Goal: Task Accomplishment & Management: Complete application form

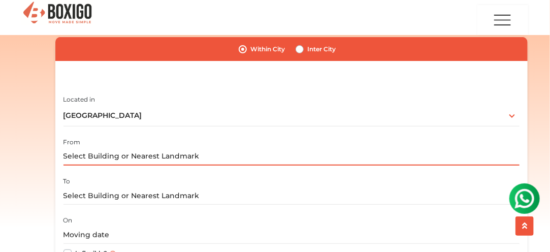
click at [196, 155] on input "text" at bounding box center [292, 157] width 456 height 18
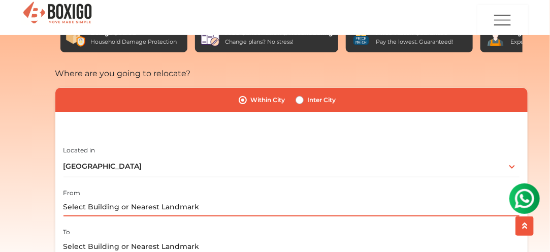
scroll to position [152, 0]
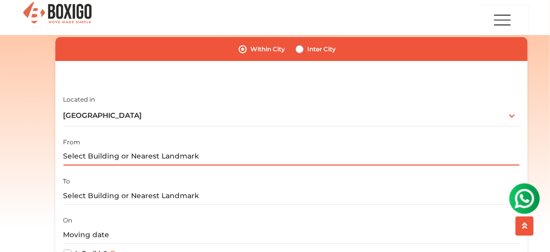
click at [164, 158] on input "text" at bounding box center [292, 157] width 456 height 18
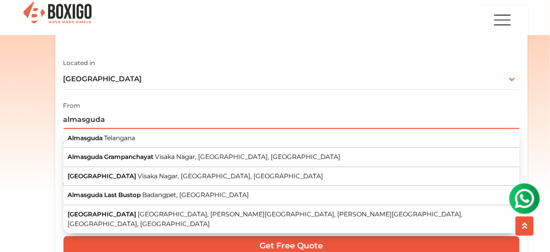
scroll to position [203, 0]
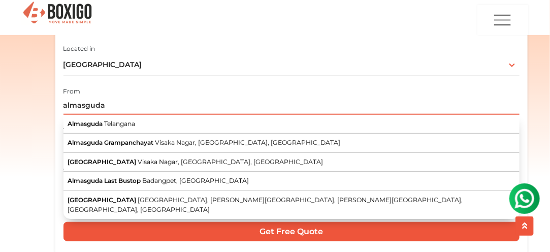
click at [186, 102] on input "almasguda" at bounding box center [292, 106] width 456 height 18
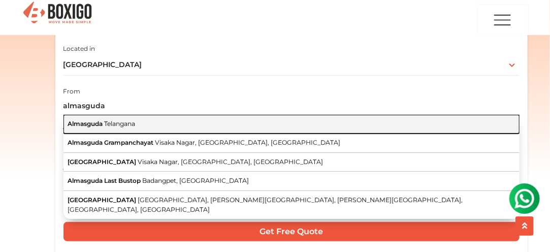
click at [90, 128] on span "Almasguda" at bounding box center [85, 124] width 35 height 8
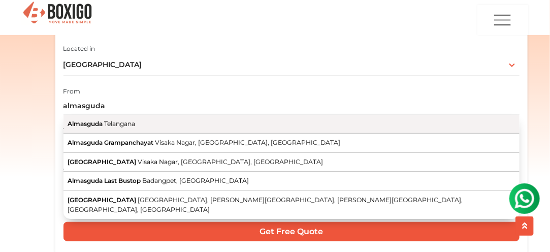
type input "Almasguda, [GEOGRAPHIC_DATA]"
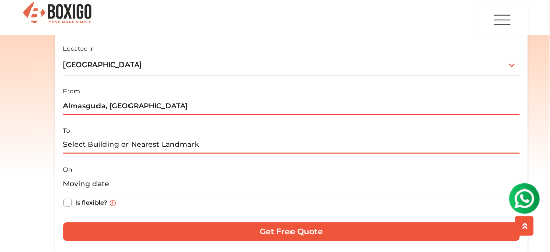
click at [97, 149] on input "text" at bounding box center [292, 145] width 456 height 18
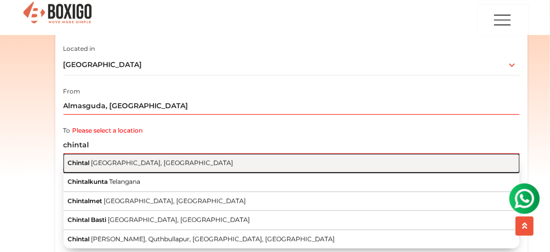
click at [103, 163] on span "[GEOGRAPHIC_DATA], [GEOGRAPHIC_DATA]" at bounding box center [162, 163] width 142 height 8
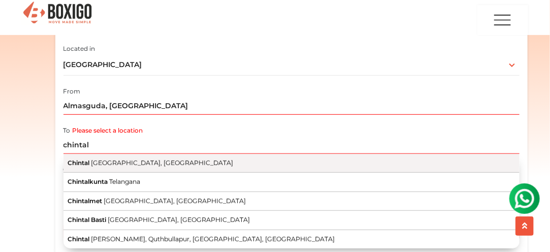
type input "[GEOGRAPHIC_DATA], [GEOGRAPHIC_DATA], [GEOGRAPHIC_DATA]"
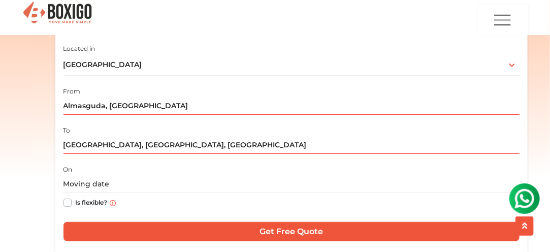
scroll to position [254, 0]
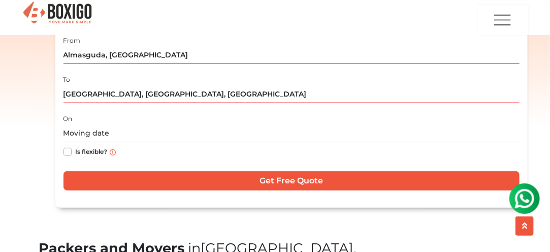
click at [76, 152] on label "Is flexible?" at bounding box center [92, 151] width 32 height 11
click at [68, 152] on input "Is flexible?" at bounding box center [68, 151] width 8 height 10
click at [76, 152] on label "Is flexible?" at bounding box center [92, 151] width 32 height 11
click at [68, 152] on input "Is flexible?" at bounding box center [68, 151] width 8 height 10
checkbox input "false"
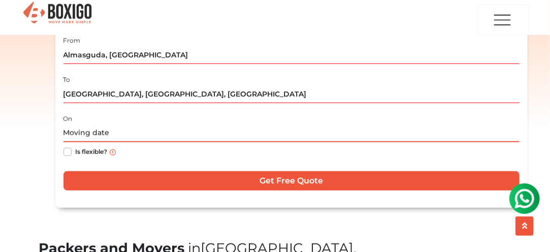
click at [84, 135] on input "text" at bounding box center [292, 134] width 456 height 18
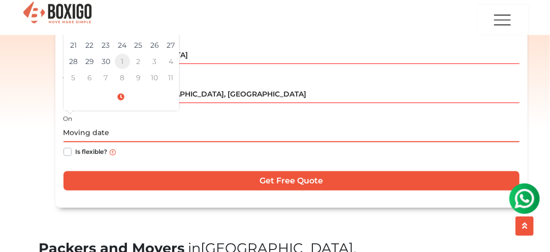
scroll to position [203, 0]
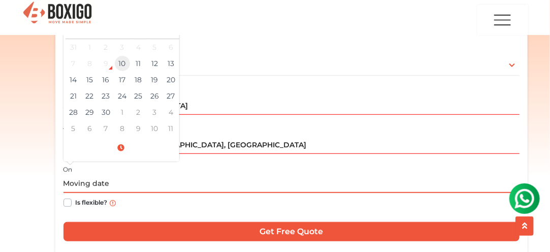
click at [124, 64] on td "10" at bounding box center [122, 63] width 16 height 16
drag, startPoint x: 109, startPoint y: 180, endPoint x: 125, endPoint y: 185, distance: 16.9
click at [125, 185] on input "[DATE] 10:19 AM" at bounding box center [292, 184] width 456 height 18
drag, startPoint x: 103, startPoint y: 184, endPoint x: 120, endPoint y: 186, distance: 17.3
click at [120, 186] on input "[DATE] 10:19 AM" at bounding box center [292, 184] width 456 height 18
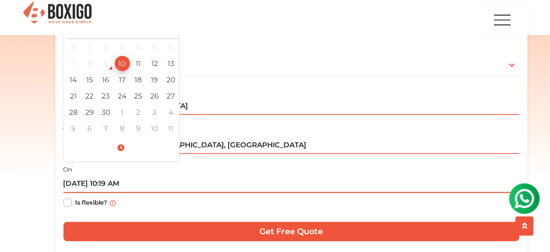
drag, startPoint x: 138, startPoint y: 187, endPoint x: 103, endPoint y: 180, distance: 35.1
click at [103, 180] on input "[DATE] 10:19 AM" at bounding box center [292, 184] width 456 height 18
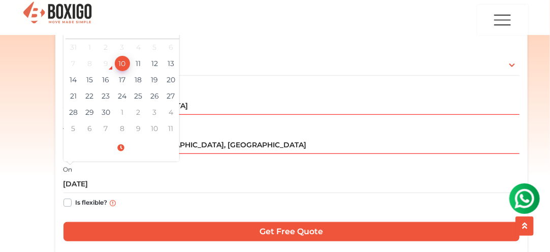
type input "[DATE] 10:19 AM"
click at [76, 205] on label "Is flexible?" at bounding box center [92, 202] width 32 height 11
click at [71, 205] on input "Is flexible?" at bounding box center [68, 202] width 8 height 10
checkbox input "true"
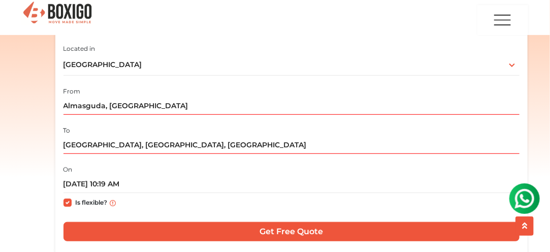
scroll to position [305, 0]
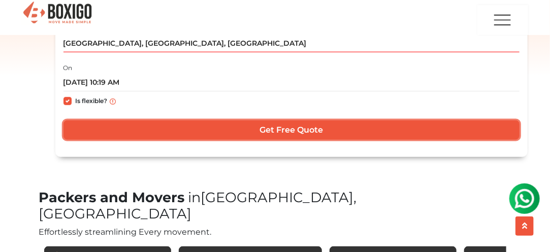
click at [298, 125] on input "Get Free Quote" at bounding box center [292, 129] width 456 height 19
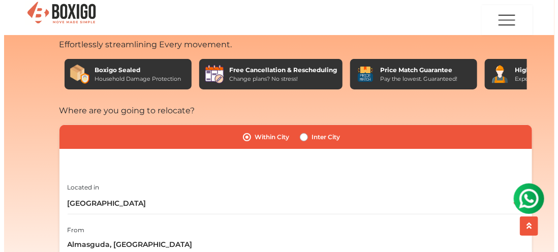
scroll to position [51, 0]
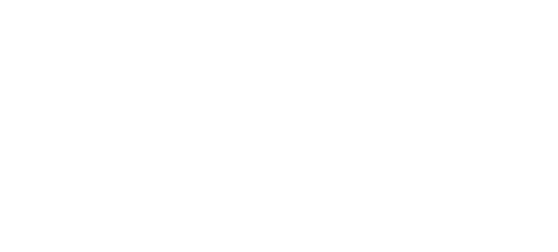
click at [295, 87] on html at bounding box center [279, 126] width 558 height 252
click at [295, 113] on body at bounding box center [279, 126] width 558 height 252
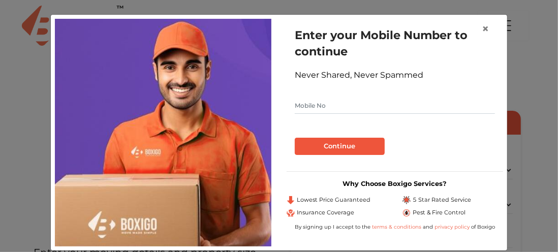
click at [340, 105] on input "text" at bounding box center [395, 106] width 200 height 16
type input "7386221243"
click at [335, 144] on button "Continue" at bounding box center [340, 146] width 90 height 17
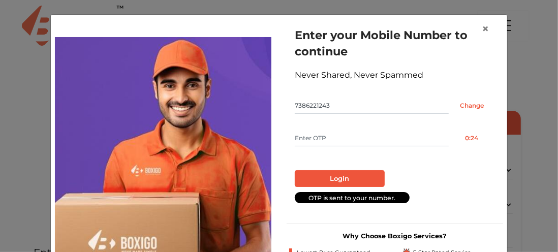
click at [336, 139] on input "text" at bounding box center [372, 138] width 154 height 16
click at [482, 27] on span "×" at bounding box center [485, 28] width 7 height 15
